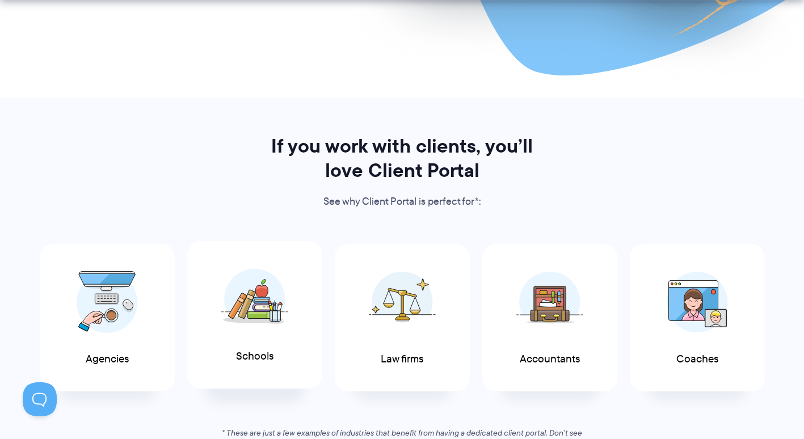
scroll to position [511, 0]
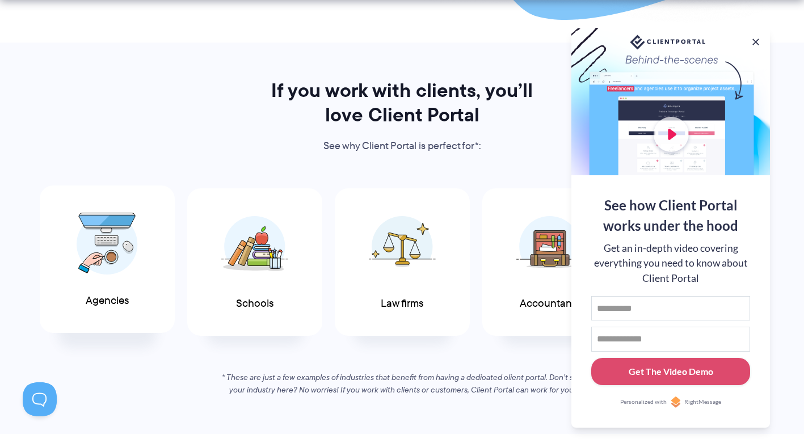
click at [92, 270] on img at bounding box center [107, 244] width 61 height 62
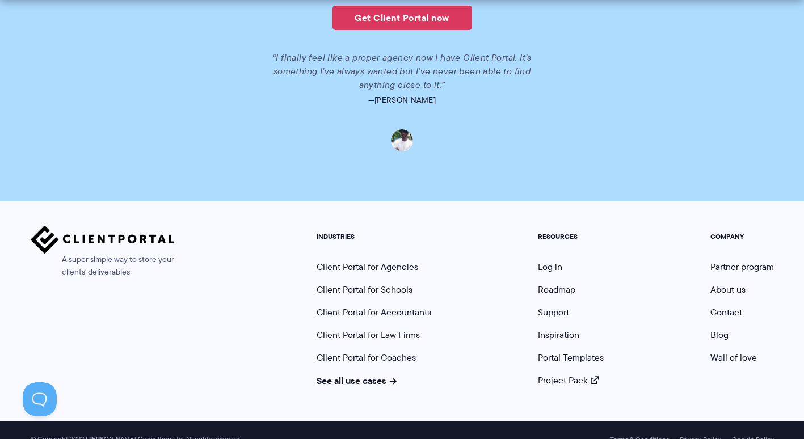
scroll to position [2696, 0]
